Goal: Task Accomplishment & Management: Manage account settings

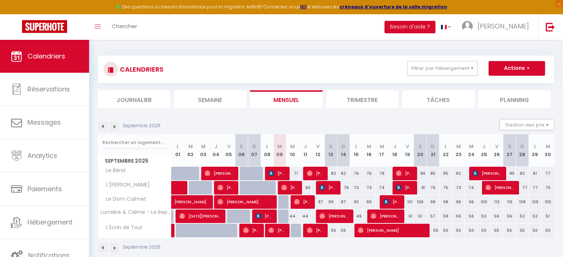
click at [323, 235] on span "[PERSON_NAME]" at bounding box center [315, 231] width 17 height 14
select select "OK"
select select "0"
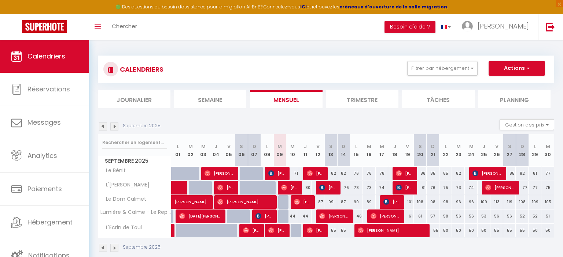
select select "1"
select select
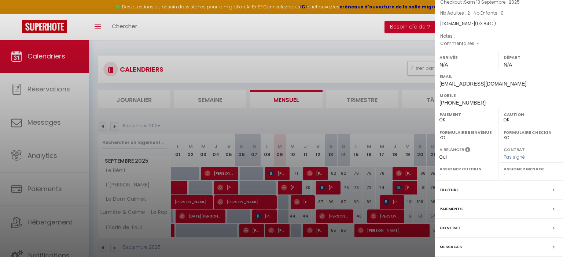
scroll to position [74, 0]
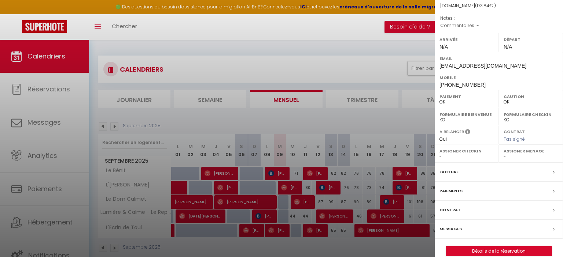
click at [374, 244] on div at bounding box center [281, 128] width 563 height 257
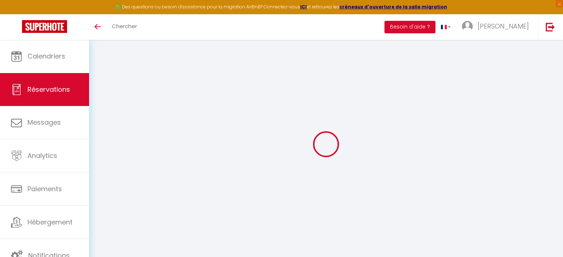
select select
checkbox input "false"
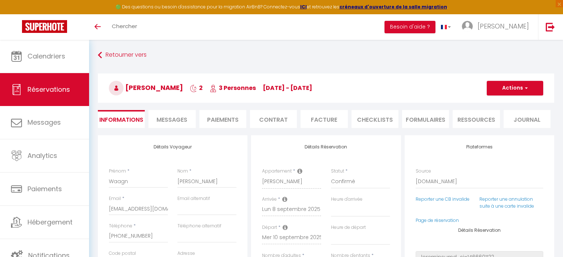
select select
checkbox input "false"
select select
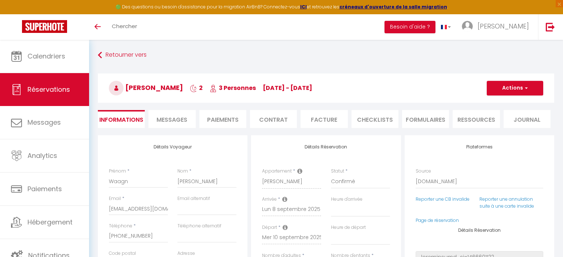
checkbox input "false"
type advance\?0 "** THIS RESERVATION HAS BEEN PRE-PAID ** You have a [PERSON_NAME] that would li…"
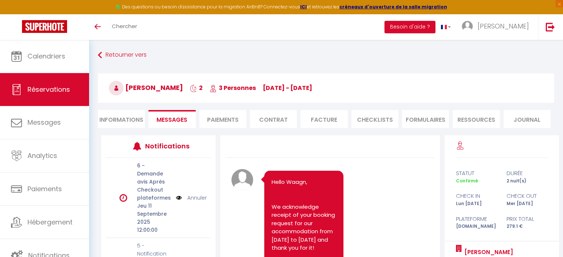
scroll to position [4395, 0]
